Goal: Task Accomplishment & Management: Complete application form

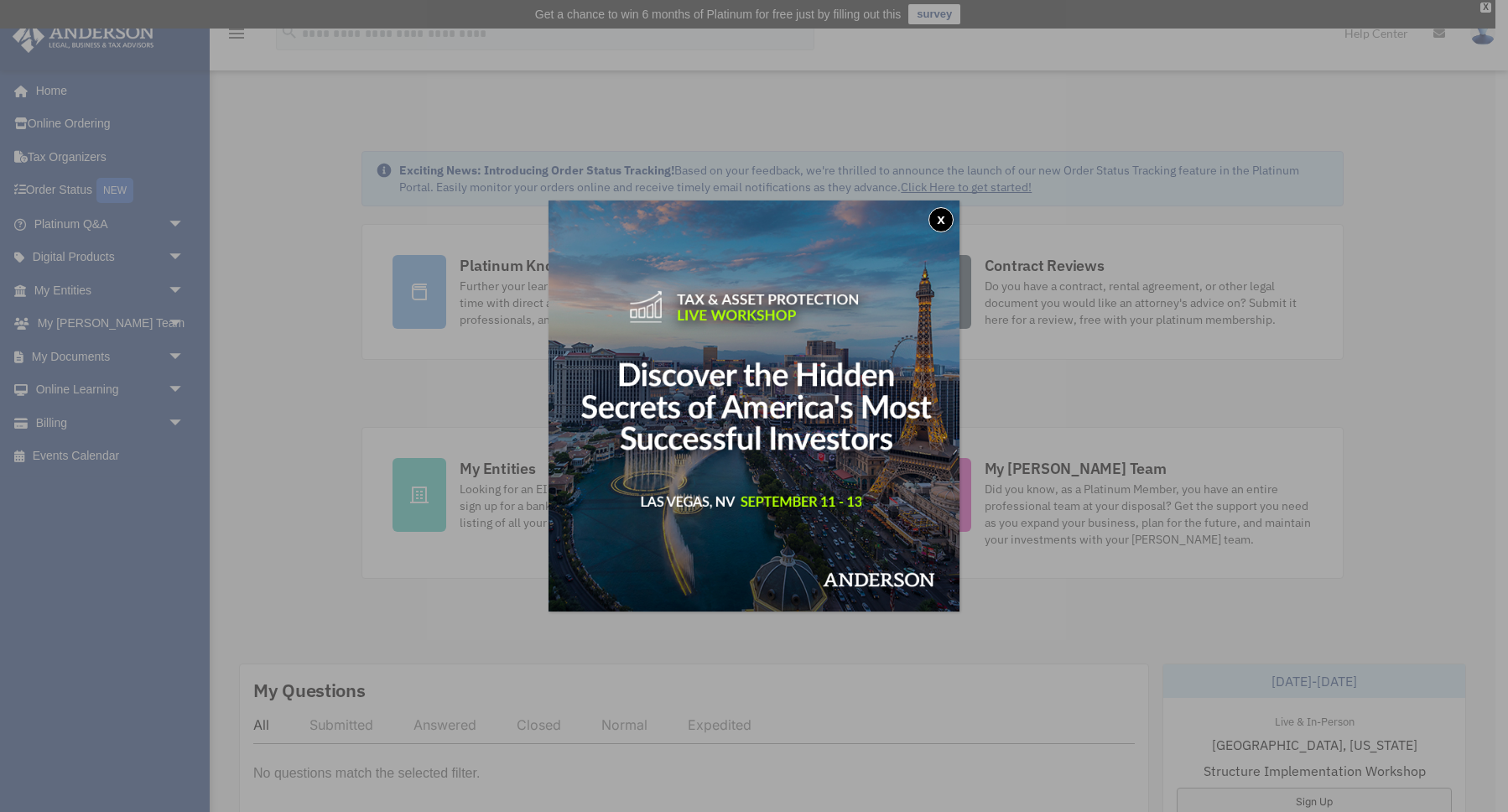
click at [943, 223] on button "x" at bounding box center [940, 219] width 25 height 25
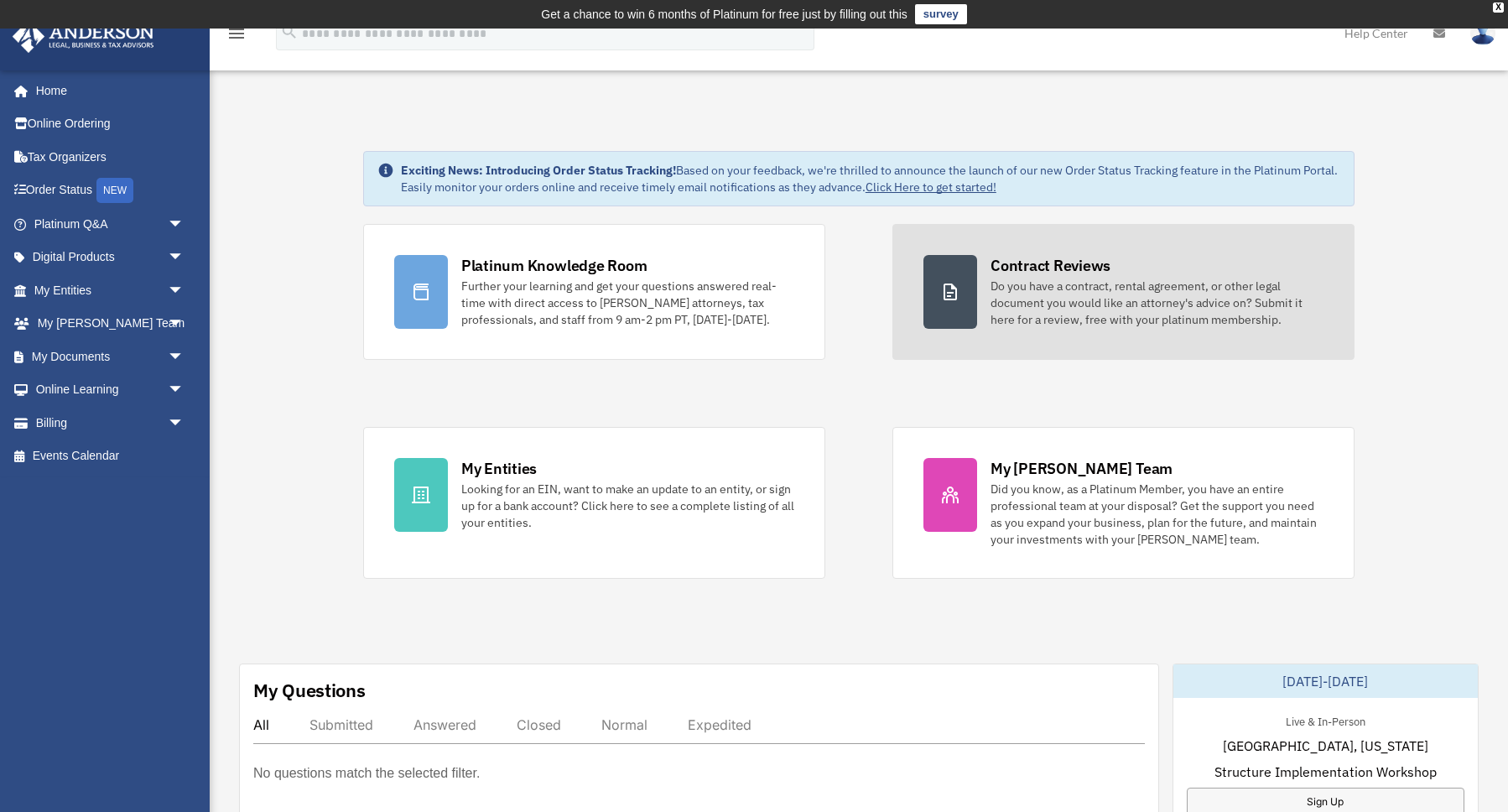
click at [959, 294] on icon at bounding box center [950, 292] width 20 height 20
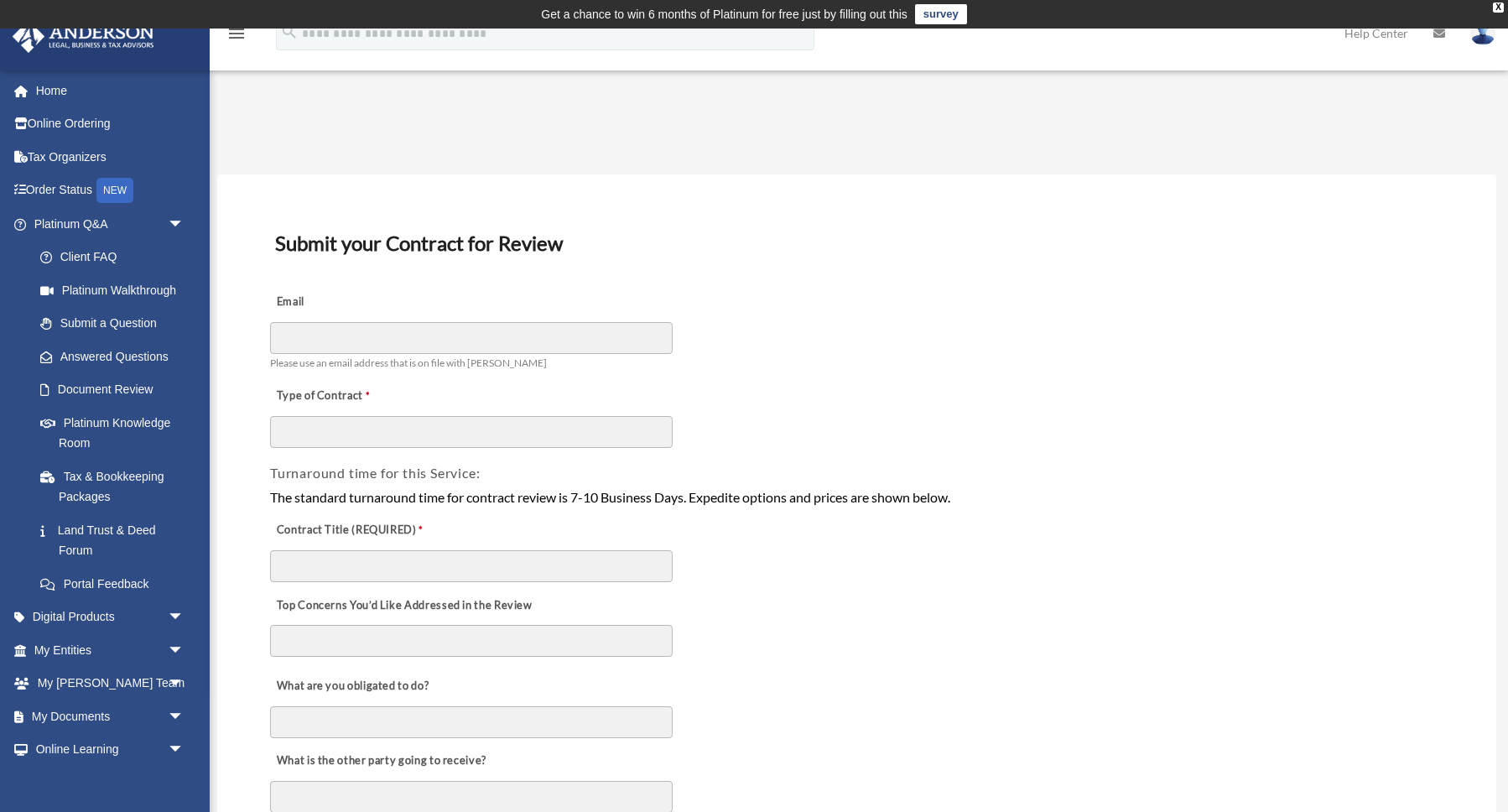
click at [1025, 363] on div "Email Please use an email address that is on file with [PERSON_NAME]" at bounding box center [856, 328] width 1177 height 94
click at [959, 359] on div "Email Please use an email address that is on file with [PERSON_NAME]" at bounding box center [856, 328] width 1177 height 94
